Goal: Information Seeking & Learning: Learn about a topic

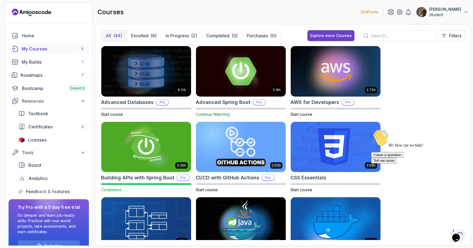
click at [229, 88] on img at bounding box center [241, 71] width 94 height 53
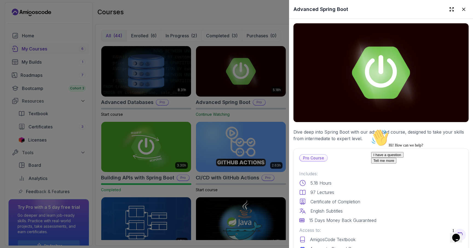
click at [247, 102] on img at bounding box center [381, 72] width 175 height 99
click at [247, 10] on icon at bounding box center [463, 9] width 5 height 5
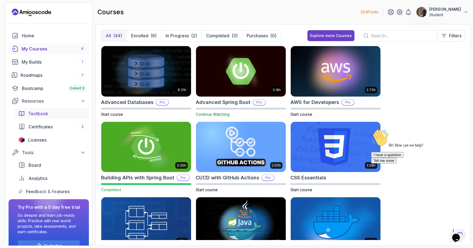
click at [41, 115] on span "Textbook" at bounding box center [38, 113] width 20 height 7
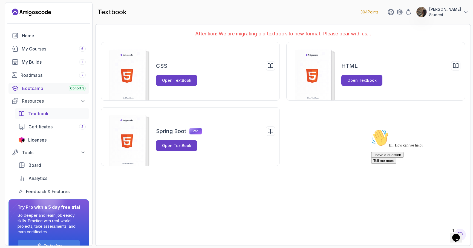
click at [47, 85] on div "Bootcamp Cohort 3" at bounding box center [54, 88] width 64 height 7
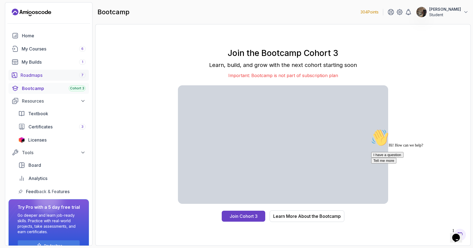
click at [40, 73] on div "Roadmaps 7" at bounding box center [53, 75] width 65 height 7
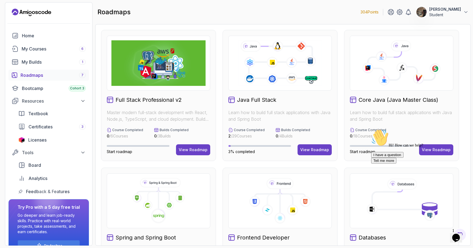
scroll to position [15, 0]
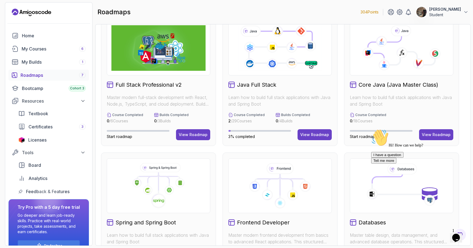
click at [183, 183] on icon at bounding box center [180, 183] width 10 height 10
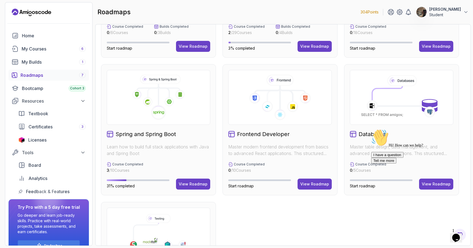
scroll to position [144, 0]
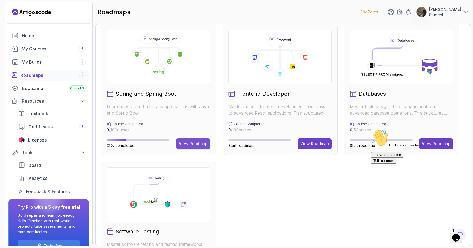
click at [204, 142] on div "View Roadmap" at bounding box center [193, 143] width 29 height 5
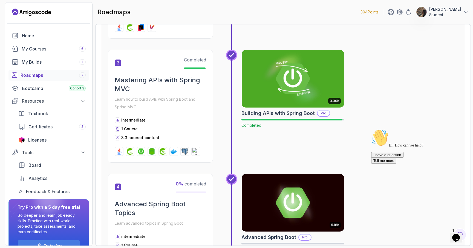
scroll to position [406, 0]
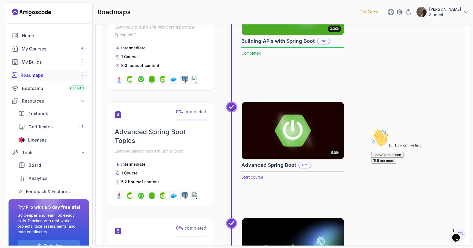
click at [247, 152] on img at bounding box center [293, 130] width 108 height 60
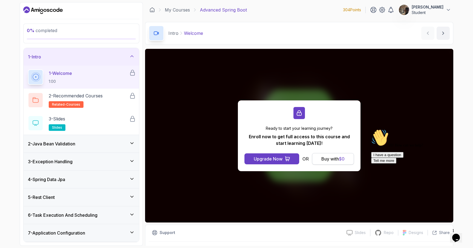
click at [247, 157] on div "Buy with $ 0" at bounding box center [333, 158] width 23 height 7
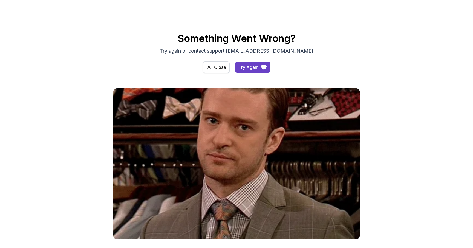
click at [220, 68] on div "Close" at bounding box center [220, 67] width 12 height 7
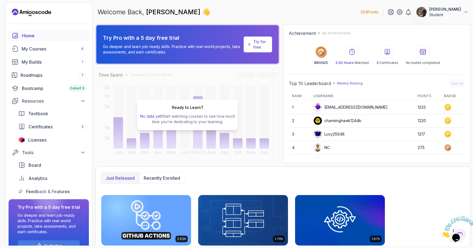
click at [458, 10] on p "[PERSON_NAME]" at bounding box center [446, 9] width 32 height 5
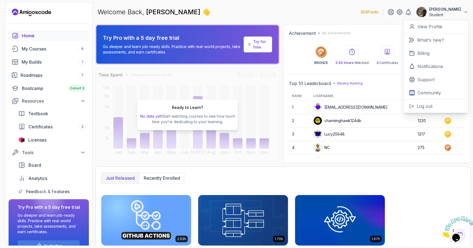
click at [201, 174] on div "Just released Recently enrolled" at bounding box center [283, 178] width 364 height 12
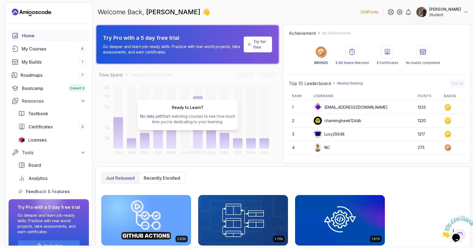
click at [355, 53] on icon at bounding box center [352, 51] width 7 height 7
click at [422, 54] on icon at bounding box center [423, 51] width 7 height 7
click at [387, 52] on icon at bounding box center [387, 51] width 7 height 7
click at [41, 75] on div "Roadmaps 7" at bounding box center [53, 75] width 65 height 7
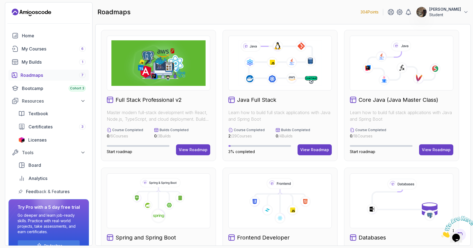
scroll to position [74, 0]
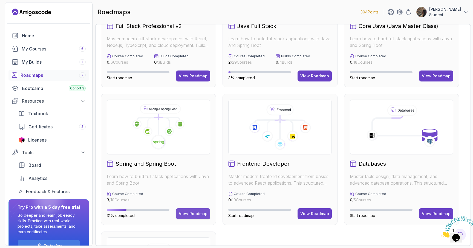
click at [186, 213] on div "View Roadmap" at bounding box center [193, 213] width 29 height 5
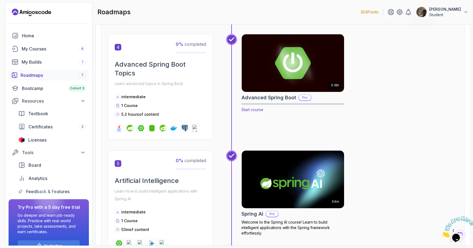
scroll to position [475, 0]
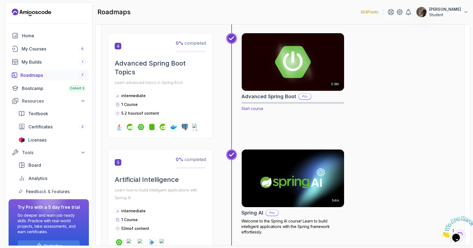
click at [272, 61] on img at bounding box center [293, 62] width 108 height 60
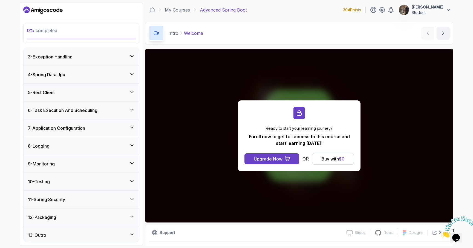
scroll to position [106, 0]
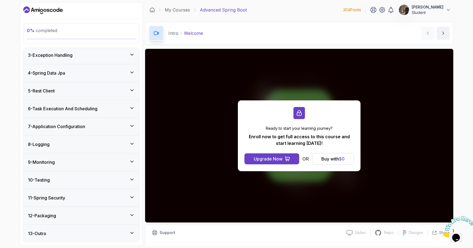
click at [442, 11] on p "Student" at bounding box center [428, 12] width 32 height 5
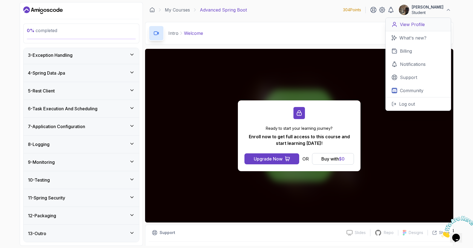
click at [408, 27] on p "View Profile" at bounding box center [412, 24] width 25 height 7
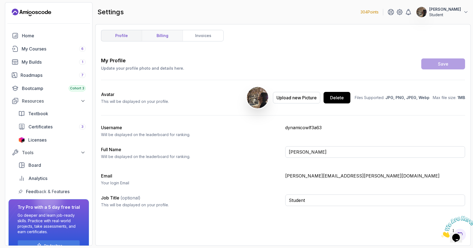
click at [155, 36] on link "billing" at bounding box center [162, 35] width 41 height 11
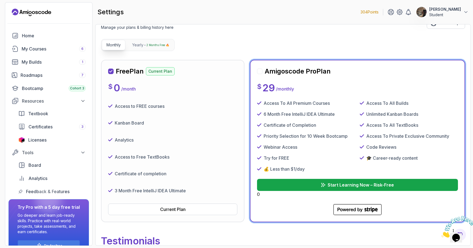
scroll to position [41, 0]
click at [341, 186] on p "Start Learning Now – Risk-Free" at bounding box center [361, 184] width 67 height 7
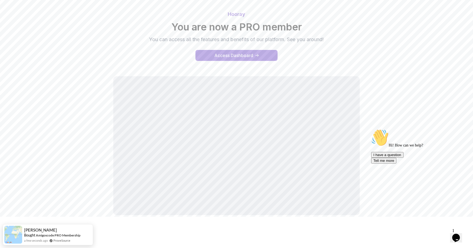
scroll to position [33, 0]
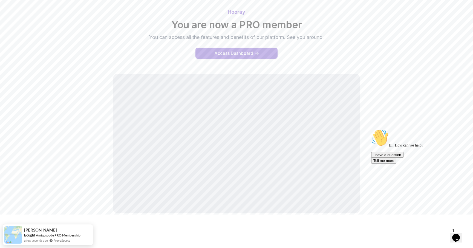
click at [253, 52] on div "Access Dashboard" at bounding box center [234, 53] width 39 height 7
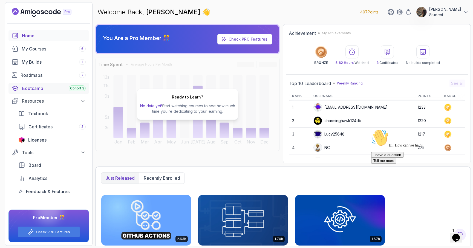
click at [46, 87] on div "Bootcamp Cohort 3" at bounding box center [54, 88] width 64 height 7
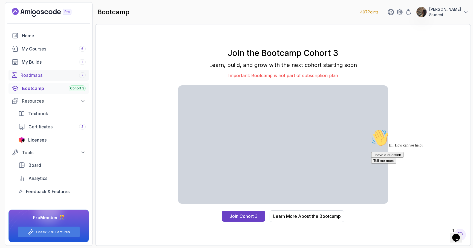
click at [26, 75] on div "Roadmaps 7" at bounding box center [53, 75] width 65 height 7
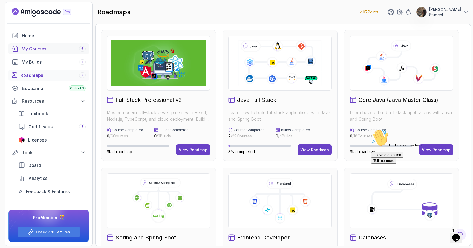
click at [62, 50] on div "My Courses 6" at bounding box center [54, 48] width 64 height 7
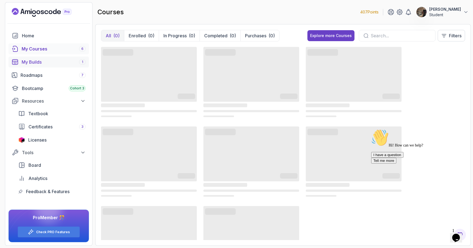
click at [35, 64] on div "My Builds 1" at bounding box center [54, 62] width 64 height 7
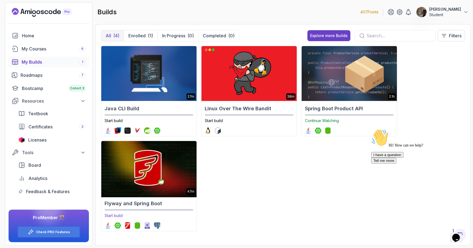
click at [142, 190] on img at bounding box center [149, 168] width 100 height 58
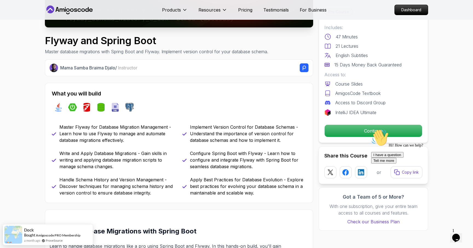
scroll to position [157, 0]
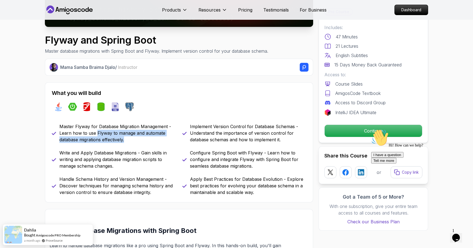
drag, startPoint x: 125, startPoint y: 140, endPoint x: 96, endPoint y: 133, distance: 30.5
click at [96, 133] on p "Master Flyway for Database Migration Management - Learn how to use Flyway to ma…" at bounding box center [117, 133] width 116 height 20
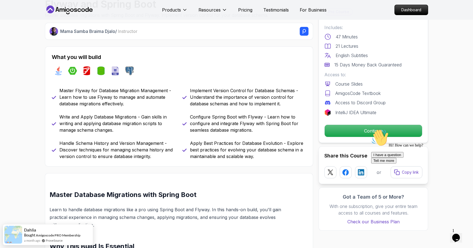
scroll to position [0, 0]
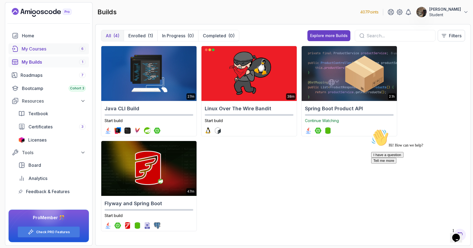
click at [43, 49] on div "My Courses 6" at bounding box center [54, 48] width 64 height 7
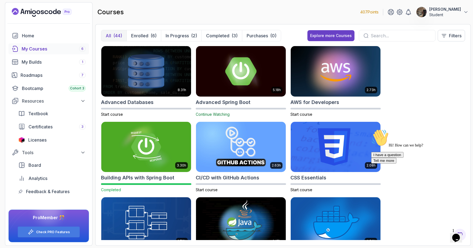
click at [217, 92] on img at bounding box center [241, 71] width 94 height 53
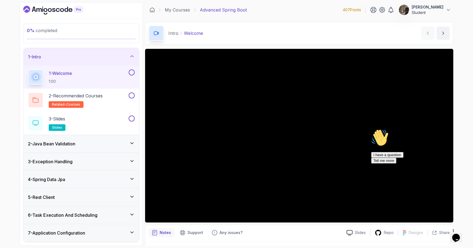
scroll to position [15, 0]
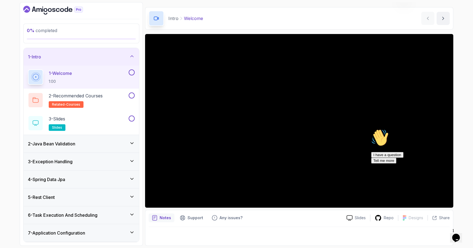
click at [459, 233] on icon "$i18n('chat', 'chat_widget')" at bounding box center [457, 237] width 8 height 8
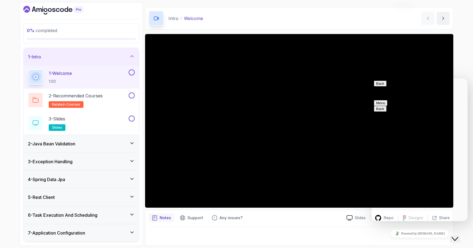
click at [467, 70] on div "0 % completed 1 - Intro 1 - Welcome 1:00 2 - Recommended Courses related-course…" at bounding box center [236, 124] width 473 height 248
click at [381, 86] on button "Back" at bounding box center [380, 84] width 13 height 6
click at [462, 73] on div "0 % completed 1 - Intro 1 - Welcome 1:00 2 - Recommended Courses related-course…" at bounding box center [236, 124] width 473 height 248
click at [457, 235] on icon "Close Chat This icon closes the chat window." at bounding box center [455, 238] width 7 height 7
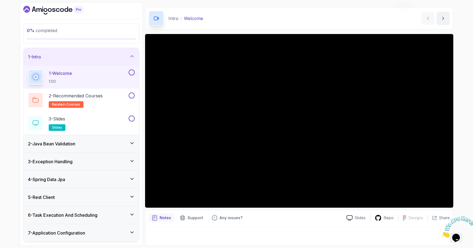
click at [460, 236] on img at bounding box center [459, 227] width 34 height 22
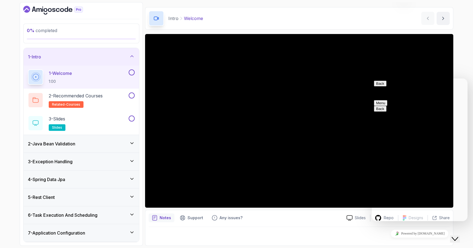
click at [372, 78] on div "Rate this chat Insert emoji" at bounding box center [372, 78] width 0 height 0
click at [372, 78] on textarea at bounding box center [372, 78] width 0 height 0
type textarea "o"
click at [466, 42] on div "0 % completed 1 - Intro 1 - Welcome 1:00 2 - Recommended Courses related-course…" at bounding box center [236, 124] width 473 height 248
click at [458, 235] on icon "Close Chat This icon closes the chat window." at bounding box center [455, 238] width 7 height 7
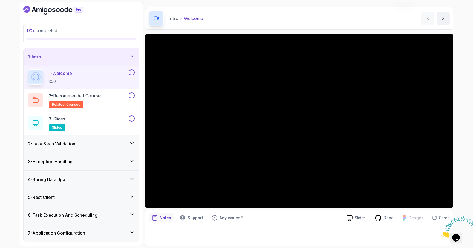
click at [201, 241] on div at bounding box center [299, 234] width 301 height 15
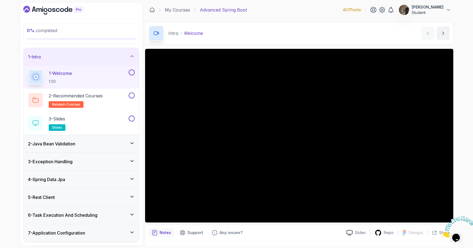
click at [211, 241] on div at bounding box center [299, 248] width 301 height 15
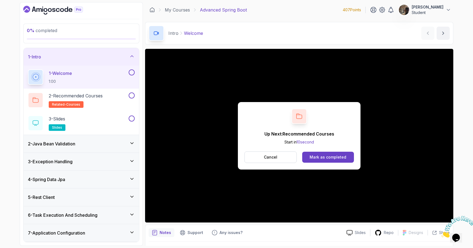
click at [133, 73] on button at bounding box center [132, 72] width 6 height 6
click at [115, 96] on div "2 - Recommended Courses related-courses" at bounding box center [78, 99] width 100 height 15
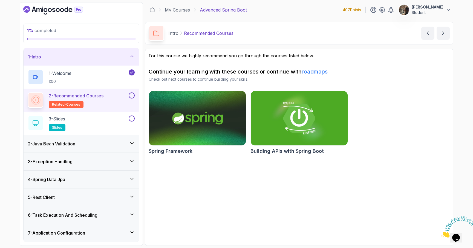
click at [132, 95] on button at bounding box center [132, 95] width 6 height 6
click at [103, 115] on div "3 - Slides slides" at bounding box center [82, 123] width 116 height 23
click at [93, 124] on div "3 - Slides slides" at bounding box center [78, 122] width 100 height 15
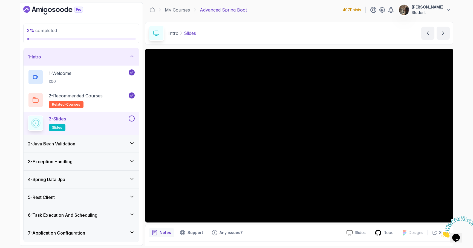
click at [130, 117] on button at bounding box center [132, 118] width 6 height 6
click at [131, 144] on icon at bounding box center [131, 142] width 5 height 5
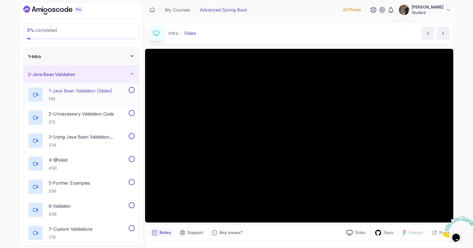
click at [81, 94] on p "1 - Java Bean Validation (Slides)" at bounding box center [81, 90] width 64 height 7
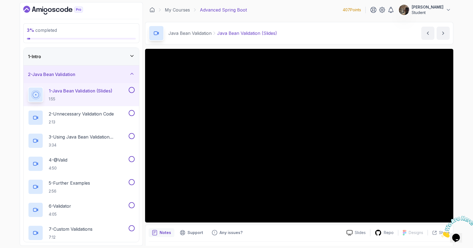
click at [121, 59] on div "1 - Intro" at bounding box center [81, 56] width 107 height 7
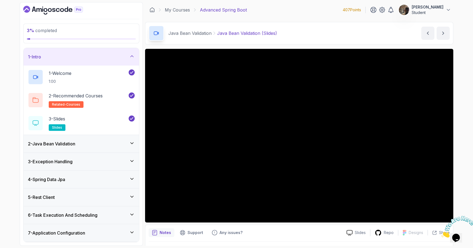
click at [123, 60] on div "1 - Intro" at bounding box center [82, 57] width 116 height 18
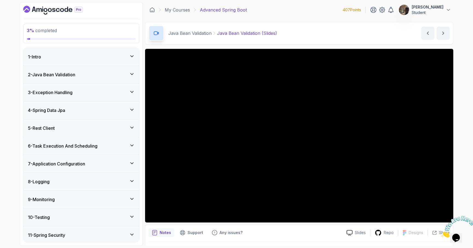
click at [119, 75] on div "2 - Java Bean Validation" at bounding box center [81, 74] width 107 height 7
